Goal: Check status: Check status

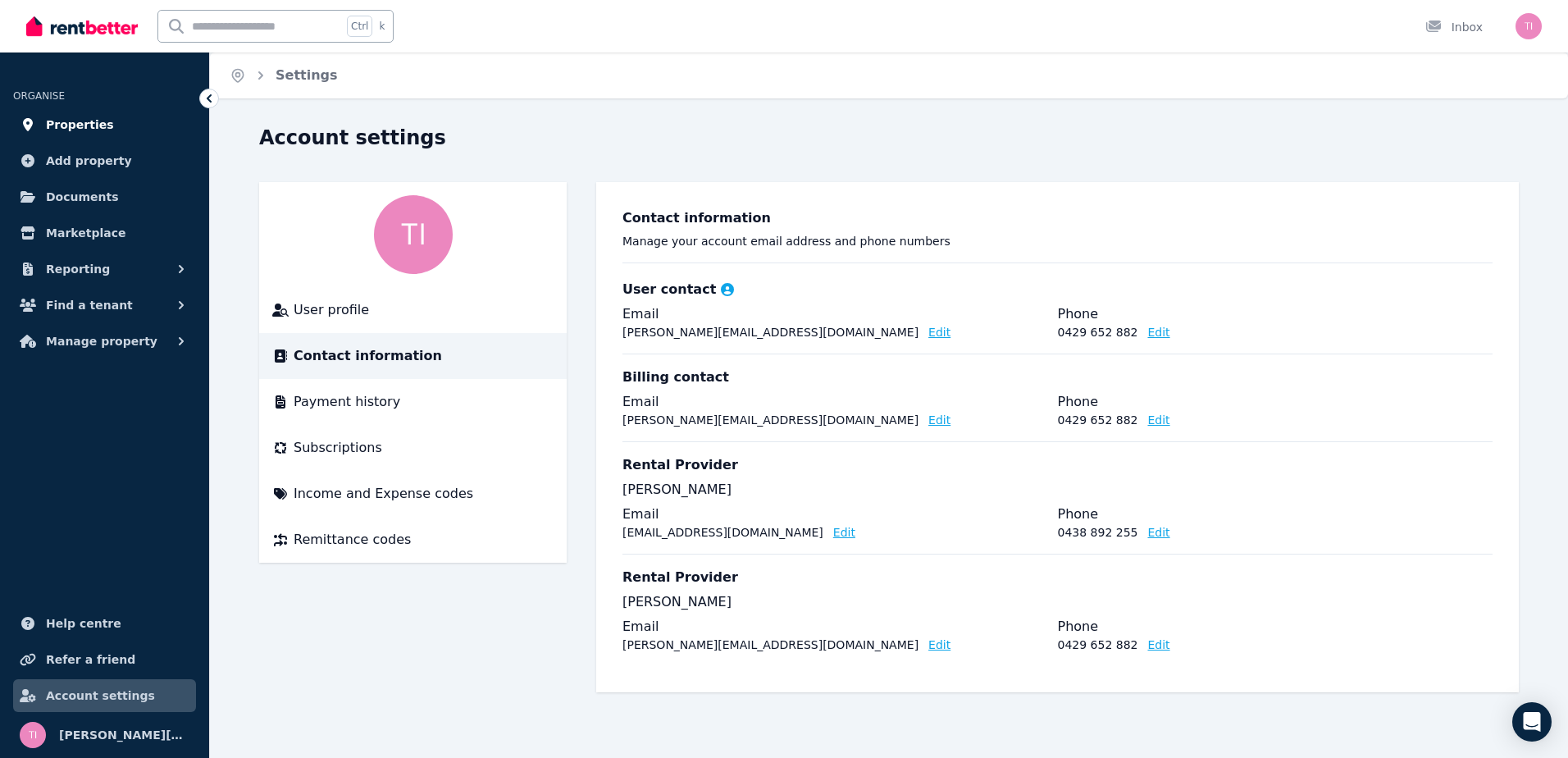
click at [68, 113] on link "Properties" at bounding box center [104, 125] width 183 height 33
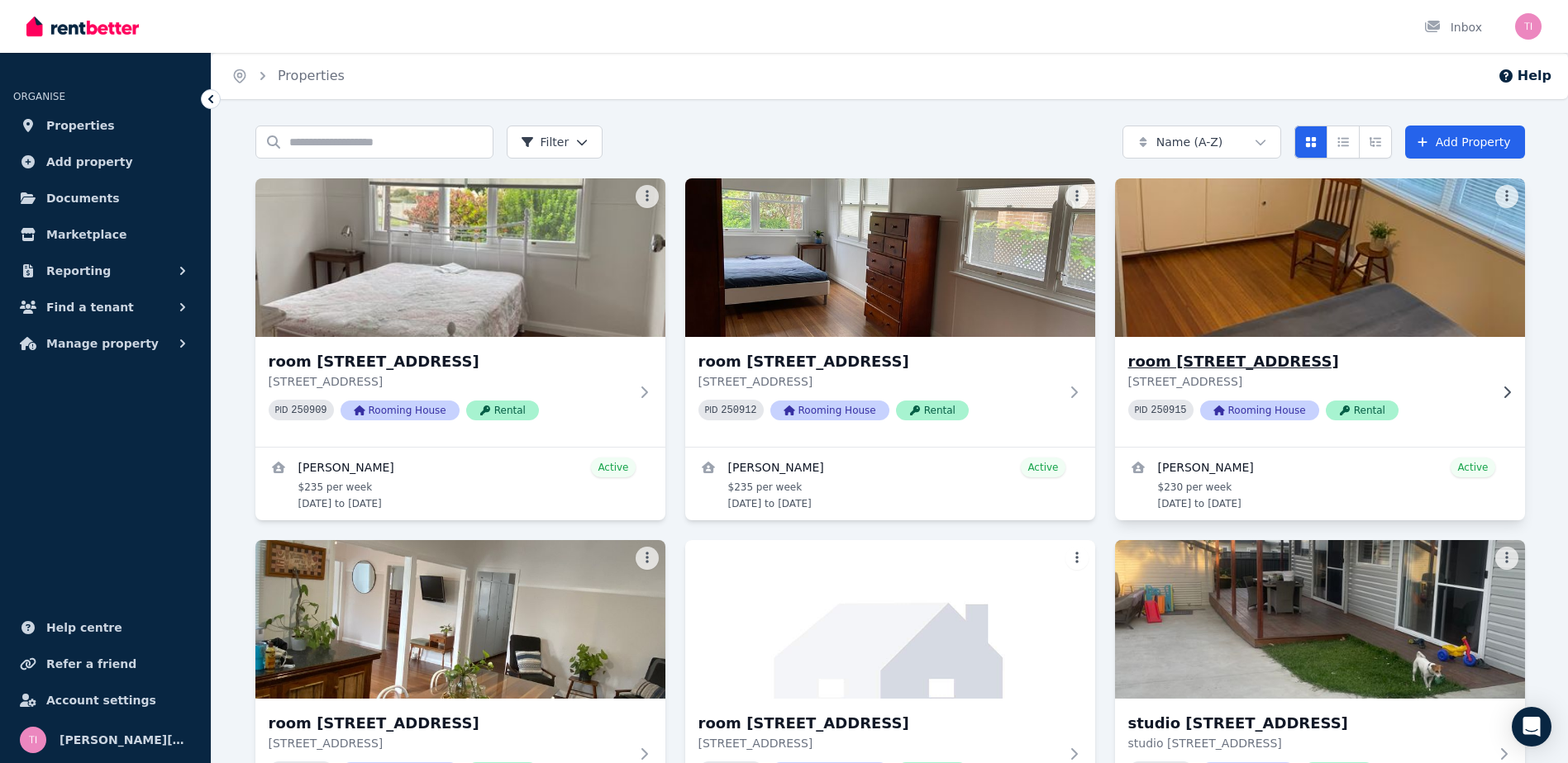
click at [1366, 408] on span "Rental" at bounding box center [1361, 410] width 72 height 20
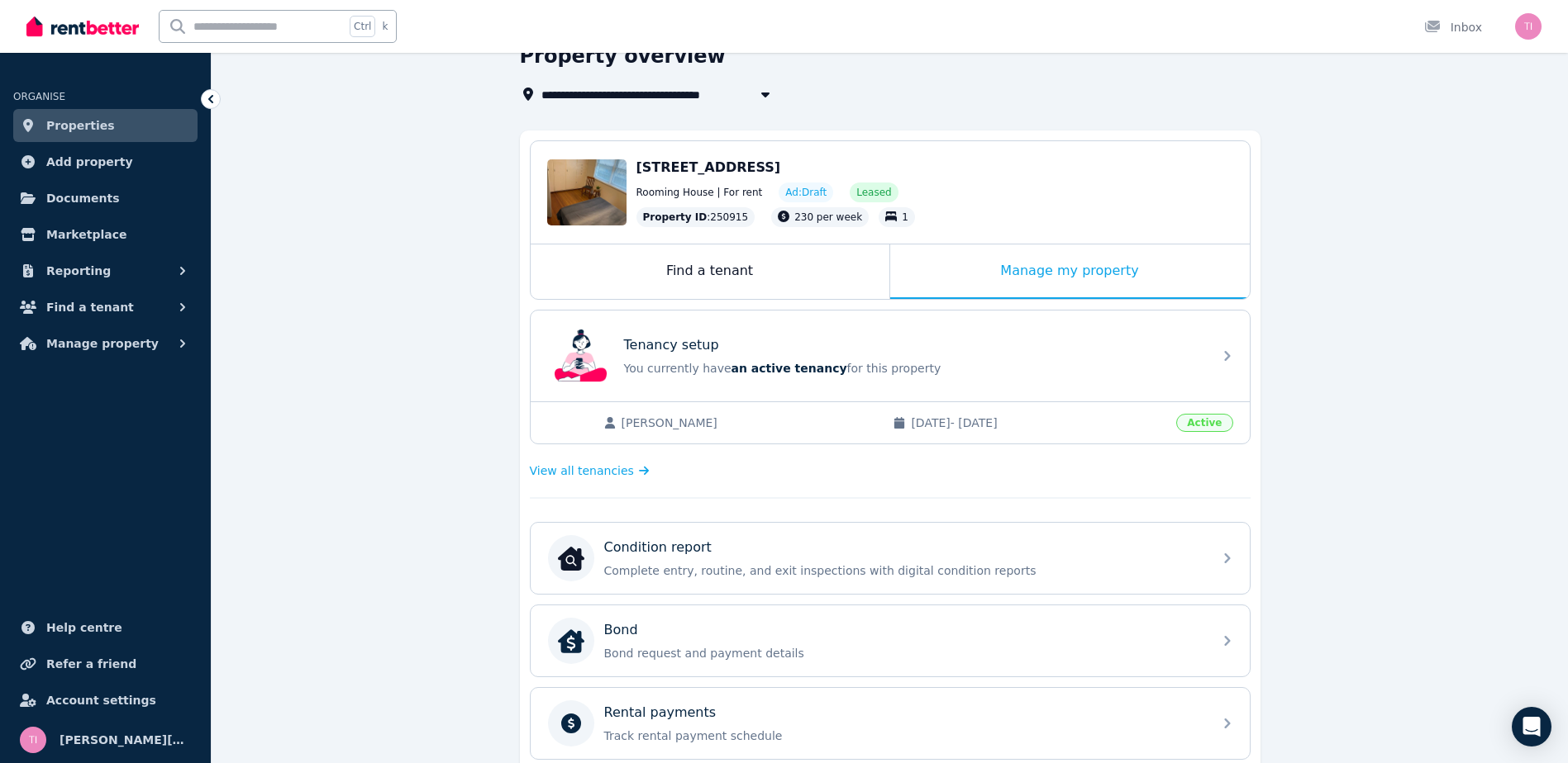
scroll to position [248, 0]
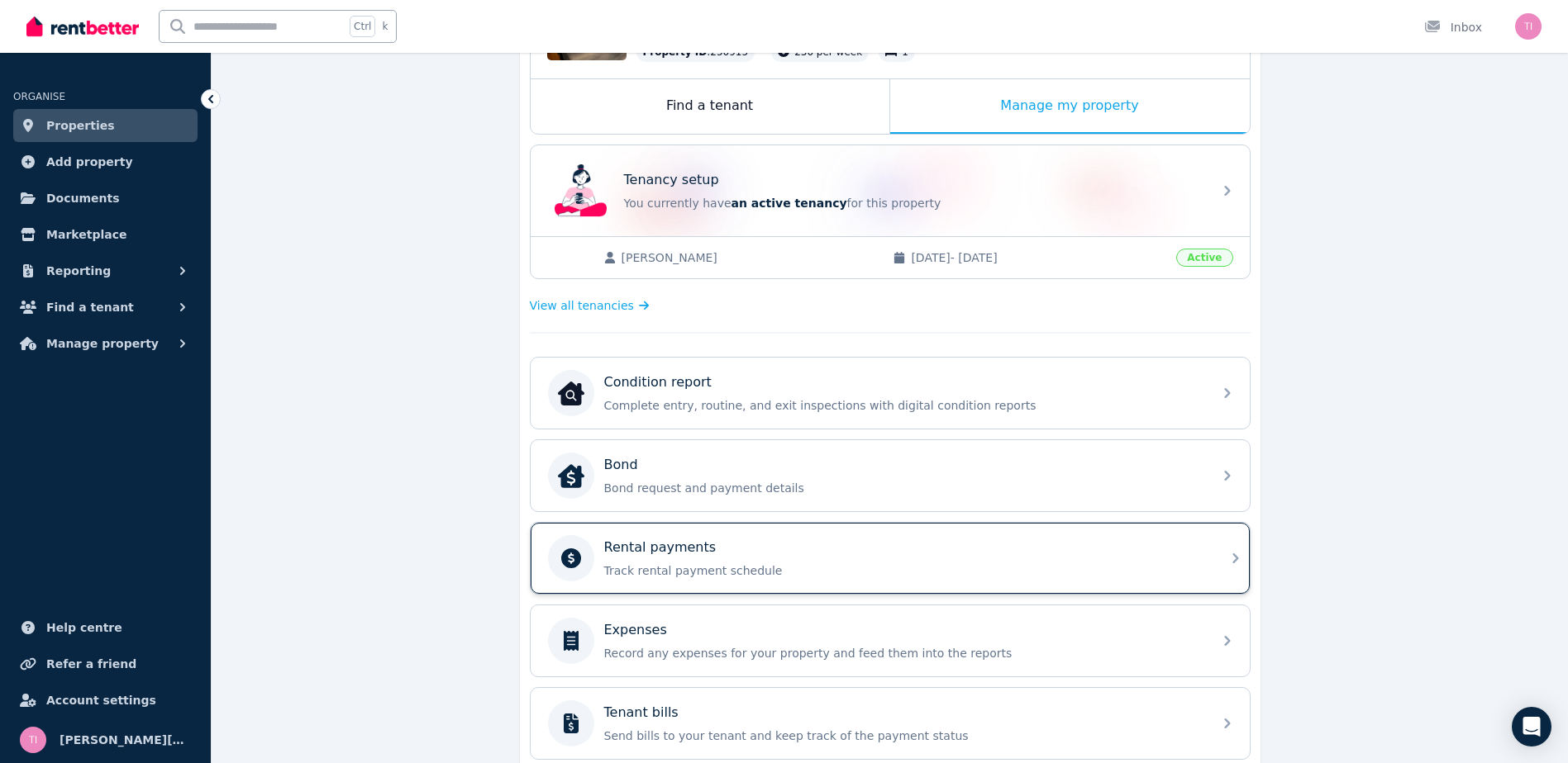
click at [1025, 561] on div "Rental payments Track rental payment schedule" at bounding box center [903, 558] width 598 height 41
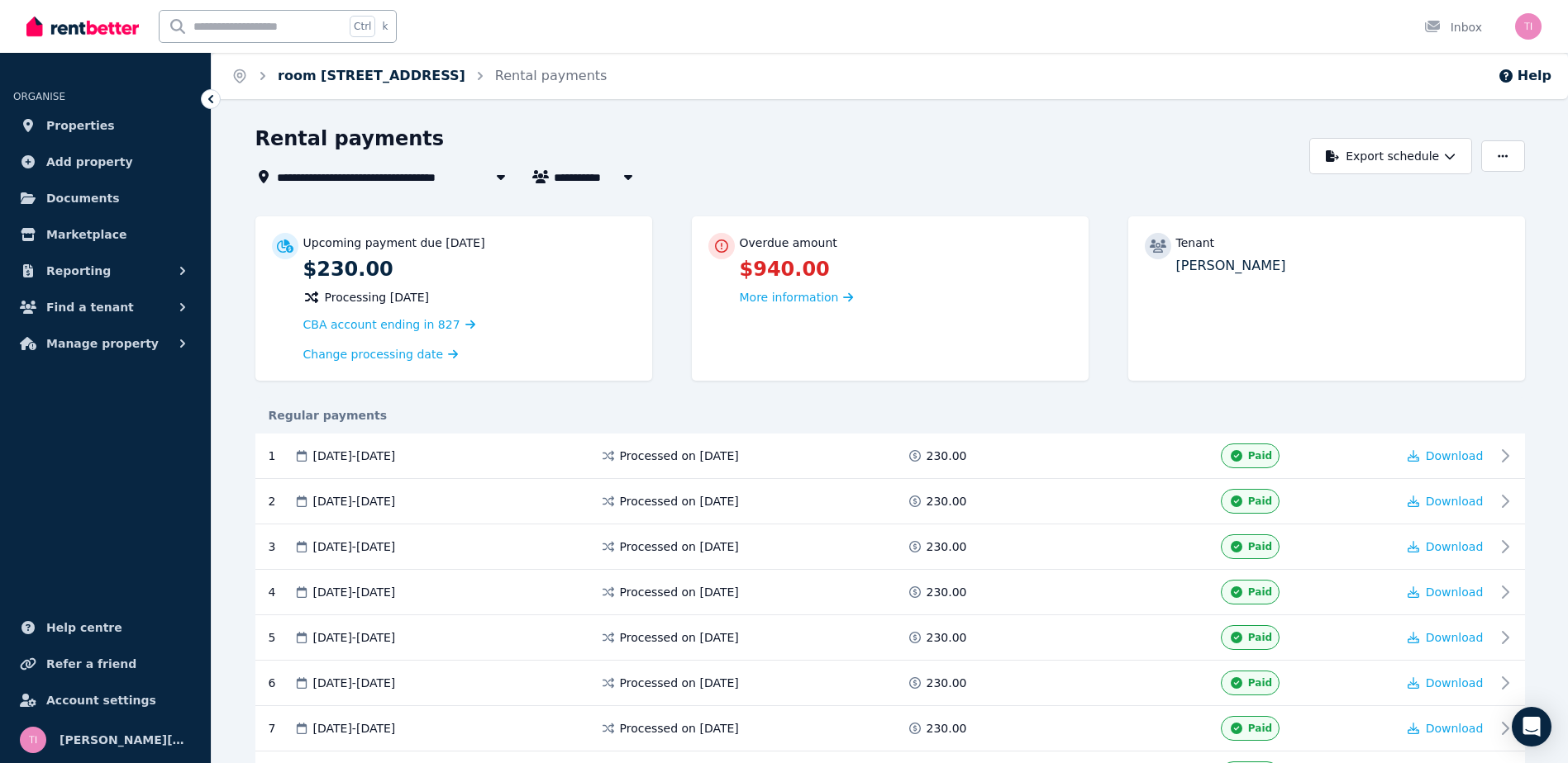
click at [466, 77] on link "room [STREET_ADDRESS]" at bounding box center [371, 75] width 188 height 16
